Goal: Find specific page/section: Find specific page/section

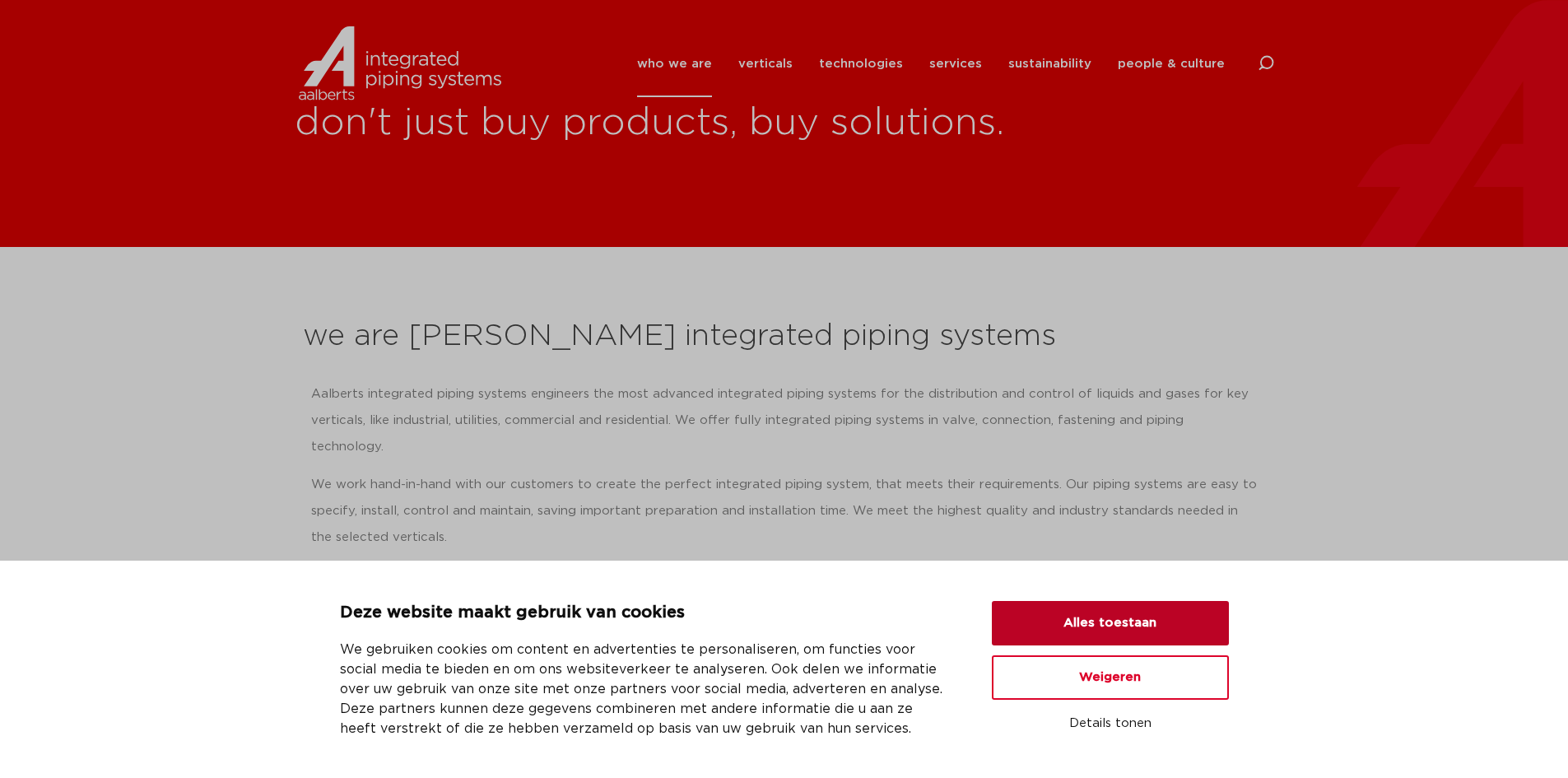
click at [1127, 623] on button "Alles toestaan" at bounding box center [1110, 623] width 237 height 45
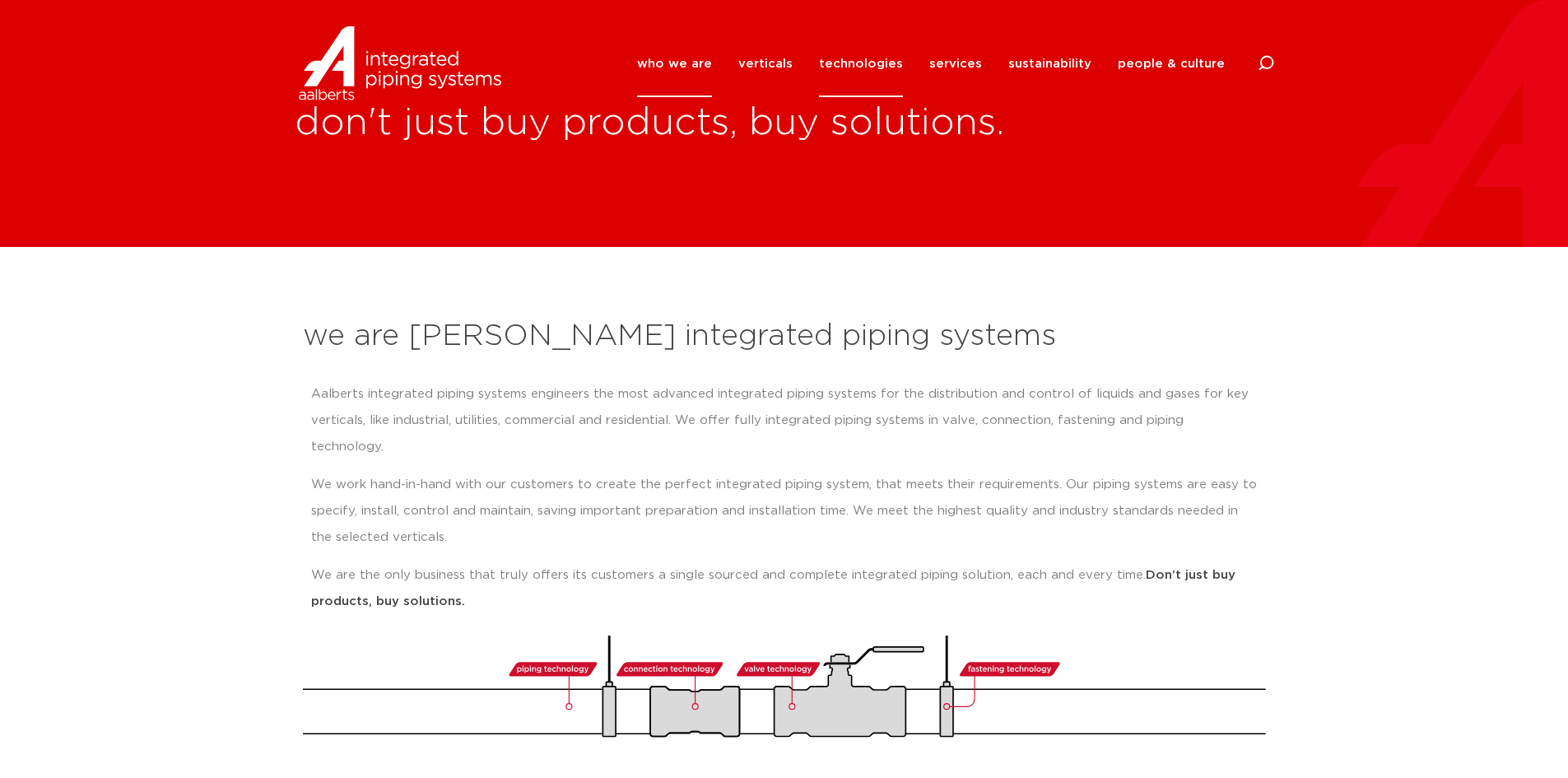
click at [879, 61] on link "technologies" at bounding box center [861, 63] width 84 height 67
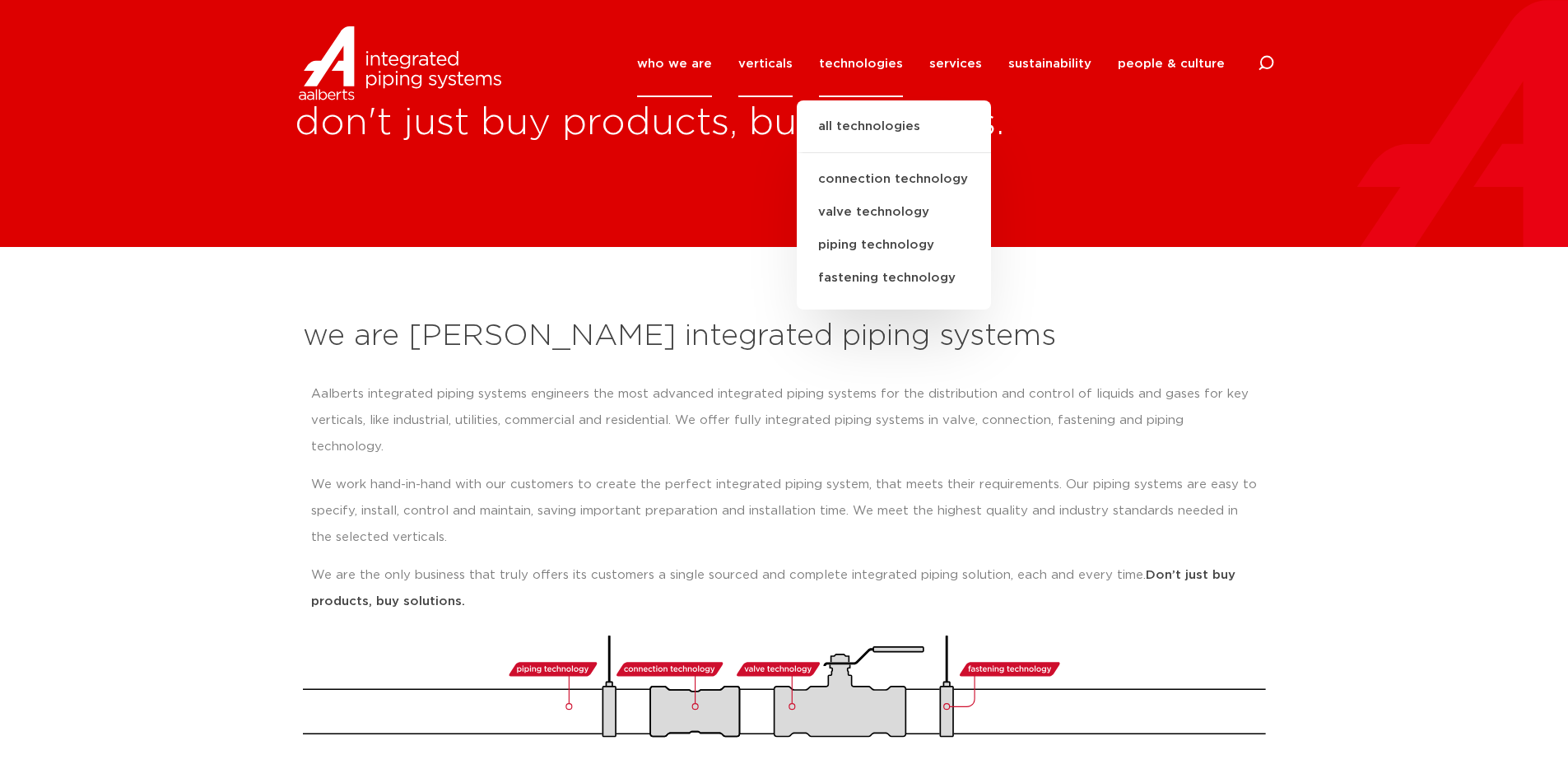
click at [779, 61] on link "verticals" at bounding box center [765, 63] width 54 height 67
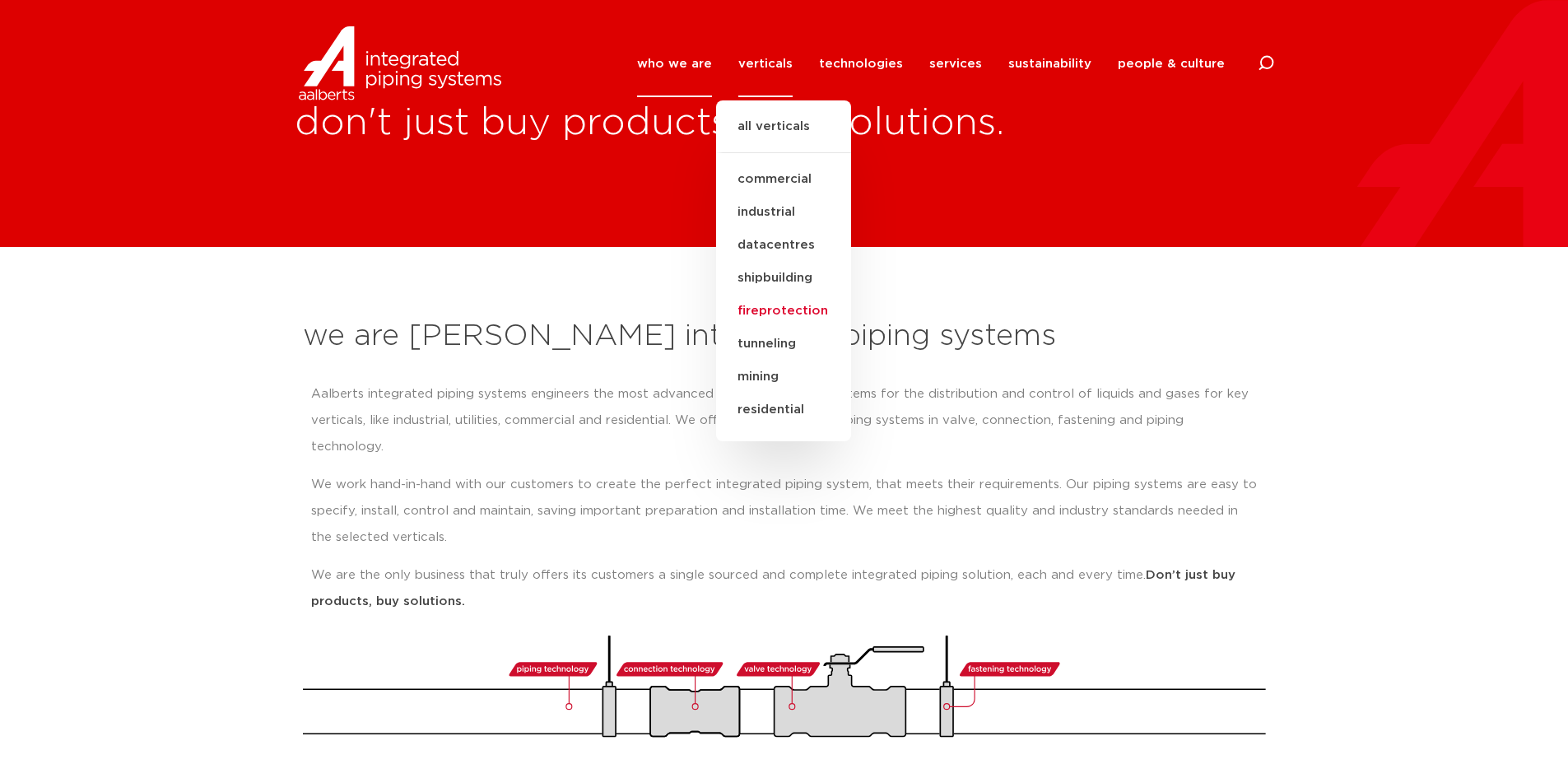
click at [802, 310] on link "fireprotection" at bounding box center [783, 312] width 135 height 33
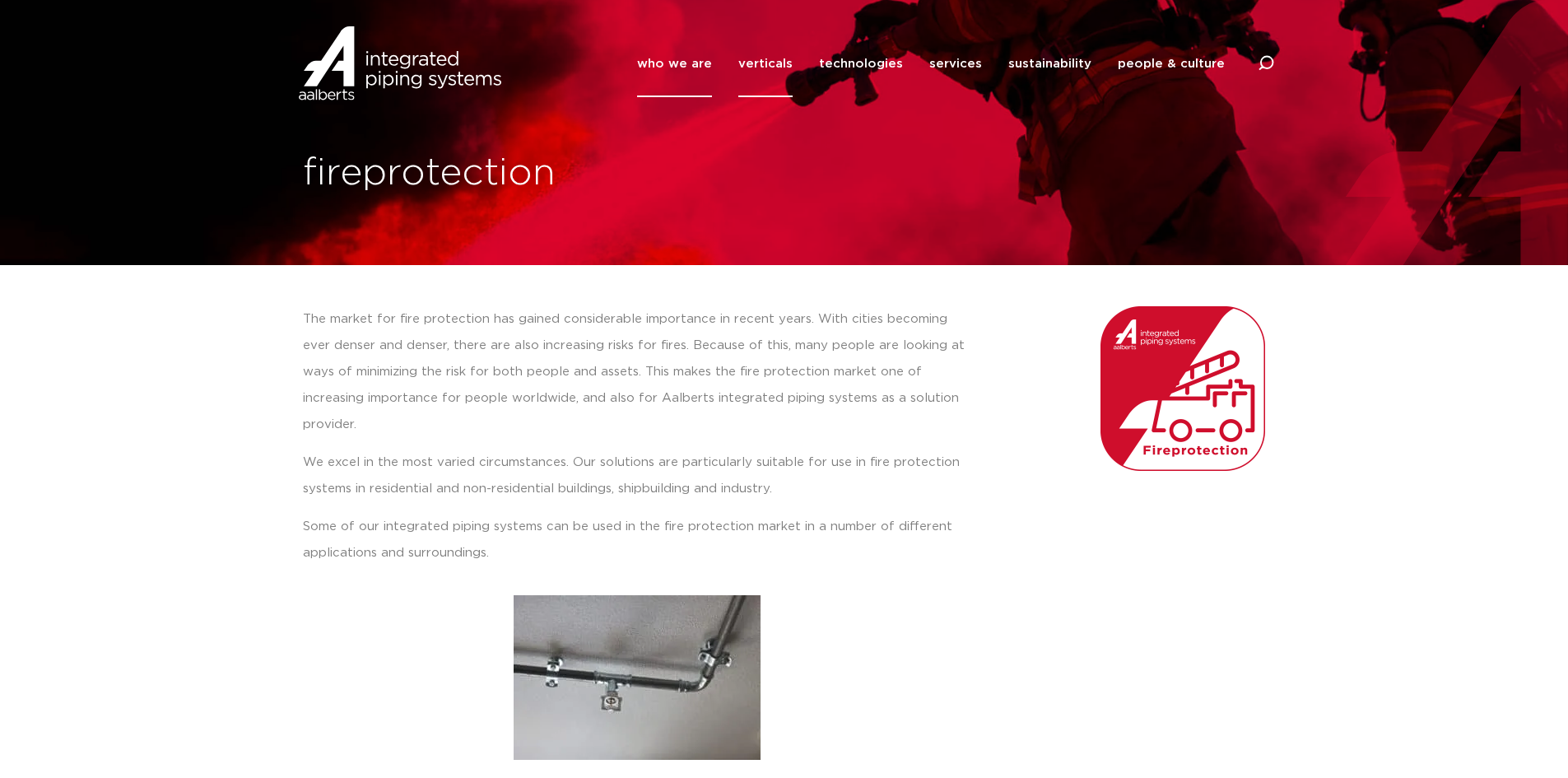
click at [691, 61] on link "who we are" at bounding box center [675, 63] width 75 height 67
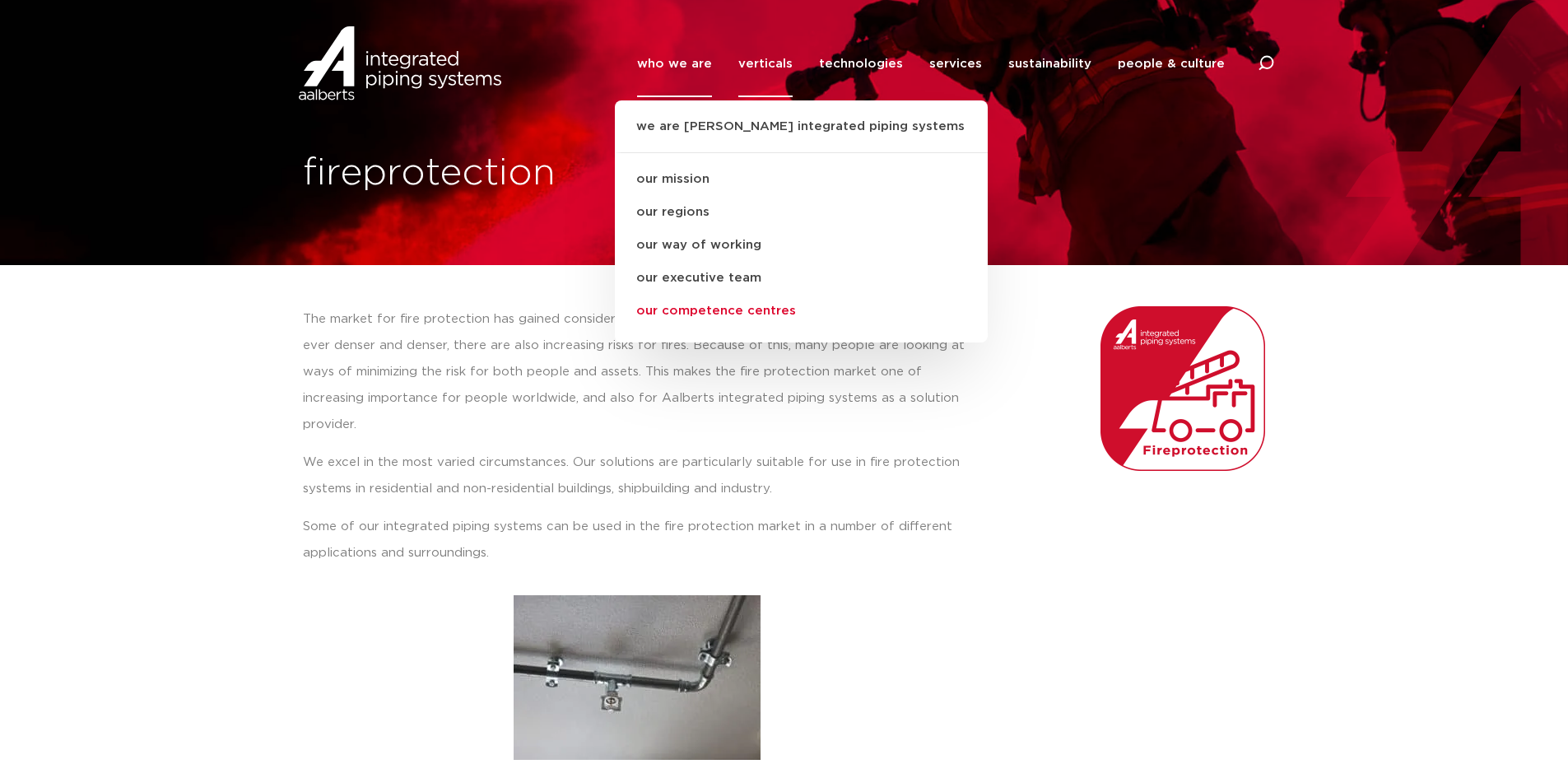
click at [766, 306] on link "our competence centres" at bounding box center [800, 312] width 373 height 33
